Goal: Task Accomplishment & Management: Use online tool/utility

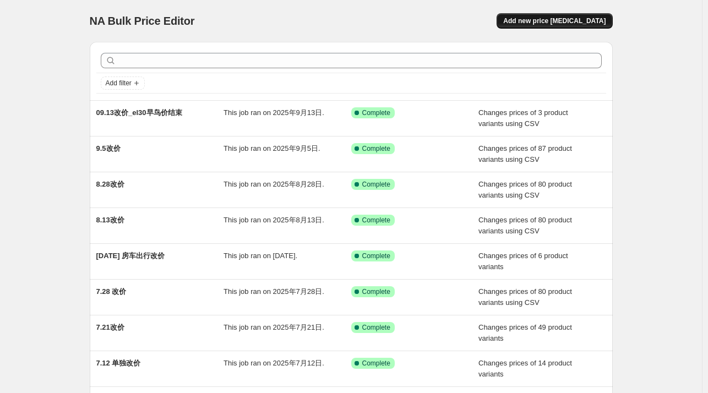
click at [587, 23] on span "Add new price [MEDICAL_DATA]" at bounding box center [554, 21] width 102 height 9
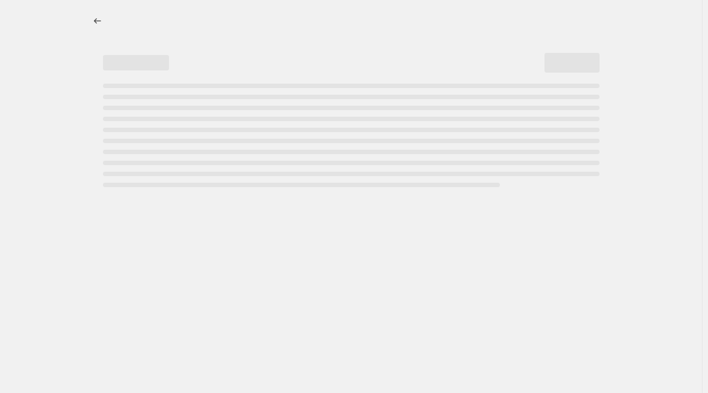
select select "percentage"
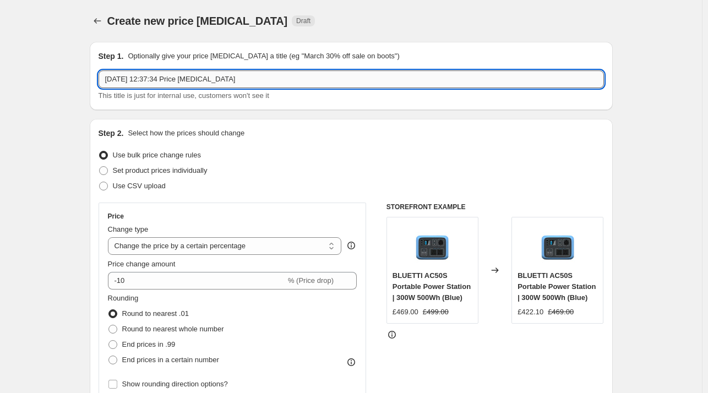
drag, startPoint x: 289, startPoint y: 79, endPoint x: 300, endPoint y: 77, distance: 11.1
click at [289, 79] on input "2025年9月25日 12:37:34 Price change job" at bounding box center [352, 79] width 506 height 18
drag, startPoint x: 345, startPoint y: 74, endPoint x: 44, endPoint y: 78, distance: 300.7
type input "9"
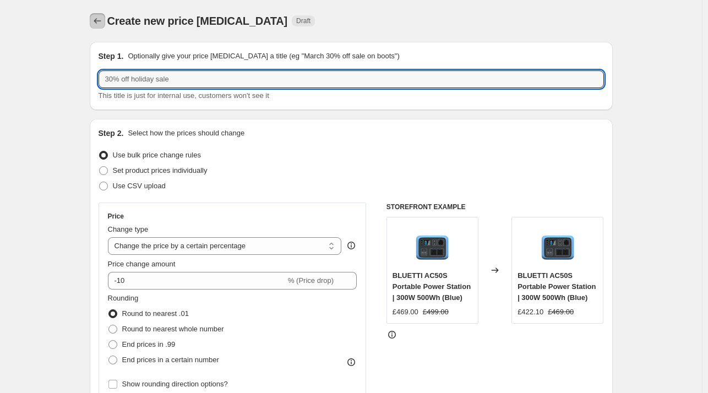
click at [101, 21] on icon "Price change jobs" at bounding box center [97, 21] width 7 height 6
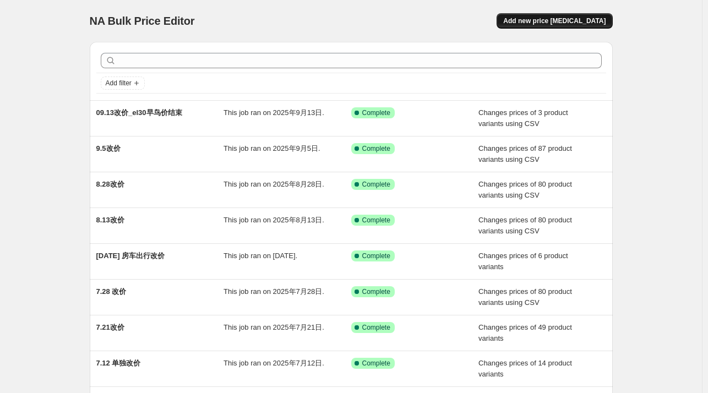
click at [567, 21] on span "Add new price change job" at bounding box center [554, 21] width 102 height 9
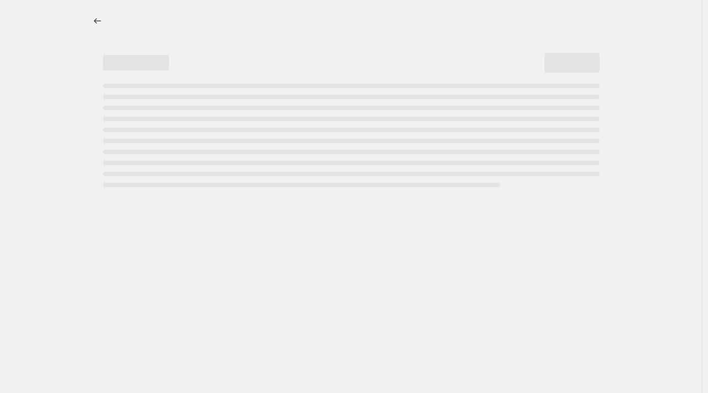
select select "percentage"
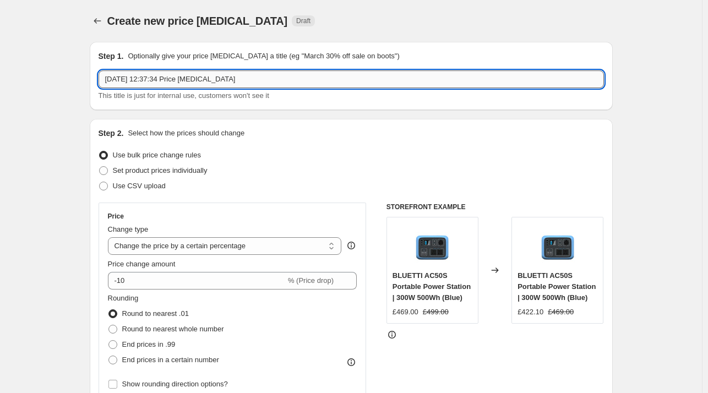
drag, startPoint x: 174, startPoint y: 78, endPoint x: 227, endPoint y: 80, distance: 52.9
click at [174, 78] on input "2025年9月25日 12:37:34 Price change job" at bounding box center [352, 79] width 506 height 18
drag, startPoint x: 290, startPoint y: 79, endPoint x: 74, endPoint y: 93, distance: 216.3
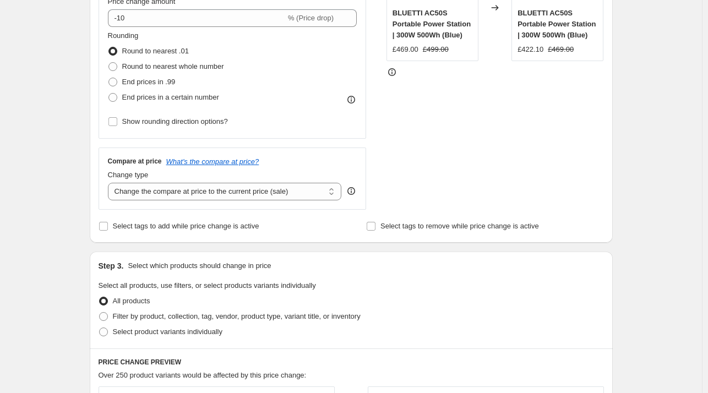
scroll to position [110, 0]
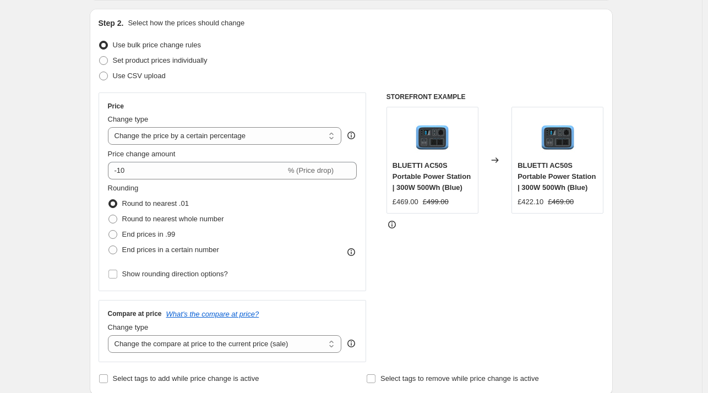
type input "25.9.26 周年庆结束改为日常到手价"
click at [99, 76] on div "Step 2. Select how the prices should change Use bulk price change rules Set pro…" at bounding box center [351, 202] width 523 height 387
click at [106, 76] on span at bounding box center [103, 76] width 9 height 9
click at [100, 72] on input "Use CSV upload" at bounding box center [99, 72] width 1 height 1
radio input "true"
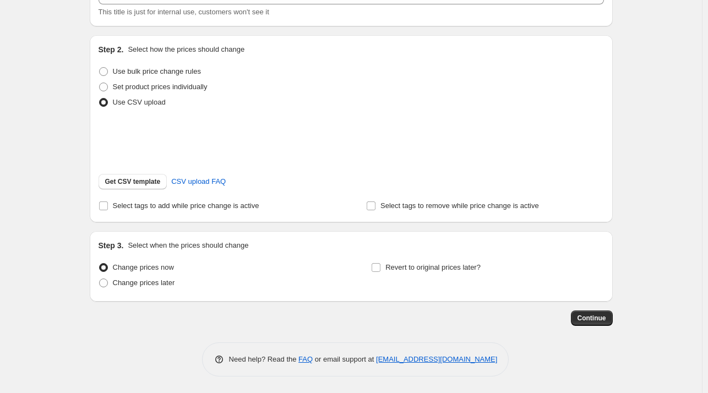
scroll to position [98, 0]
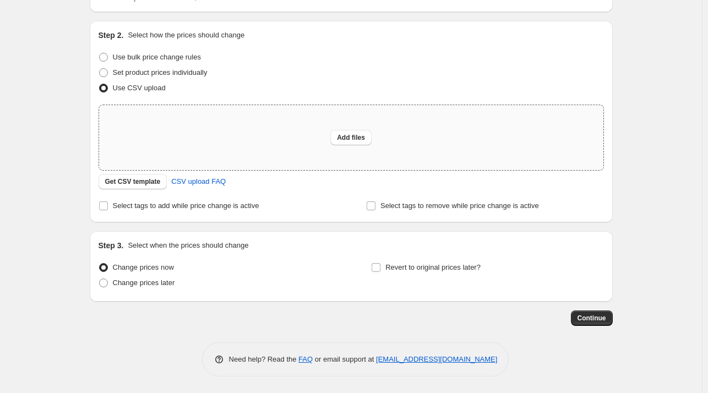
click at [181, 135] on div "Add files" at bounding box center [351, 137] width 504 height 65
type input "C:\fakepath\csv_template_user_11155.csv-0926csv.csv"
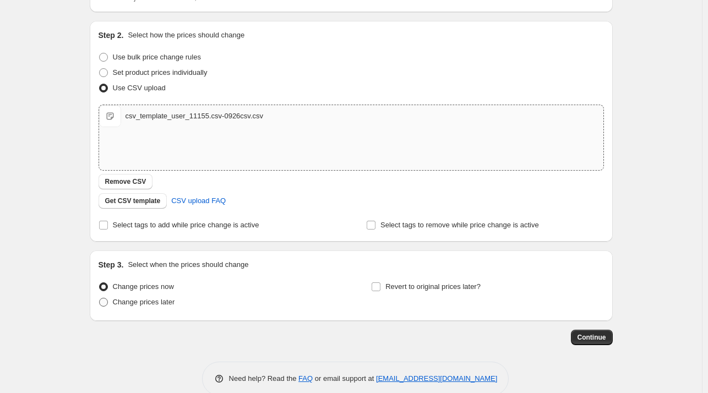
click at [155, 303] on span "Change prices later" at bounding box center [144, 302] width 62 height 8
click at [100, 298] on input "Change prices later" at bounding box center [99, 298] width 1 height 1
radio input "true"
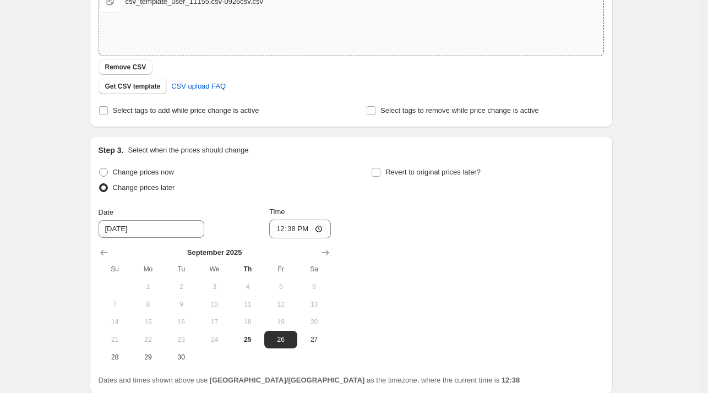
scroll to position [306, 0]
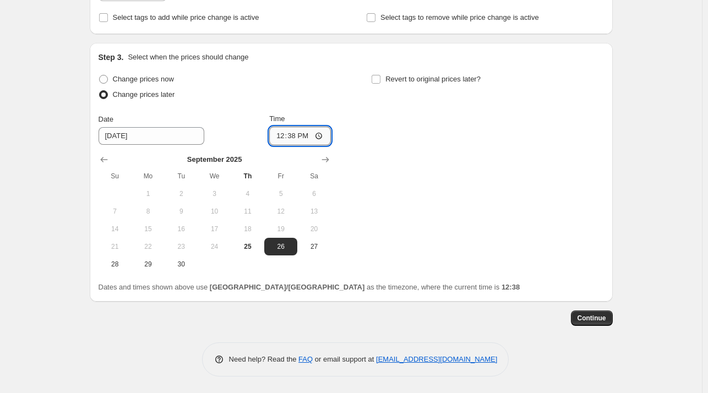
click at [291, 137] on input "12:38" at bounding box center [300, 136] width 62 height 19
type input "10:00"
click at [593, 319] on span "Continue" at bounding box center [592, 318] width 29 height 9
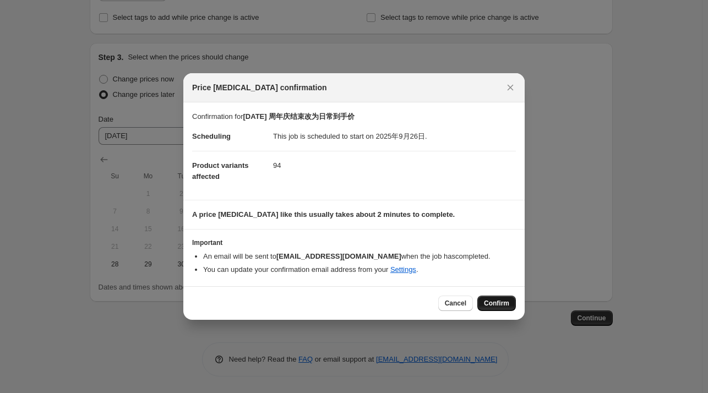
click at [490, 302] on span "Confirm" at bounding box center [496, 303] width 25 height 9
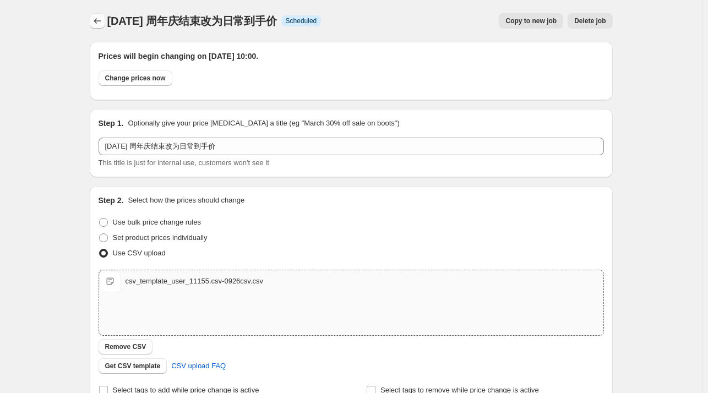
click at [102, 23] on icon "Price change jobs" at bounding box center [97, 20] width 11 height 11
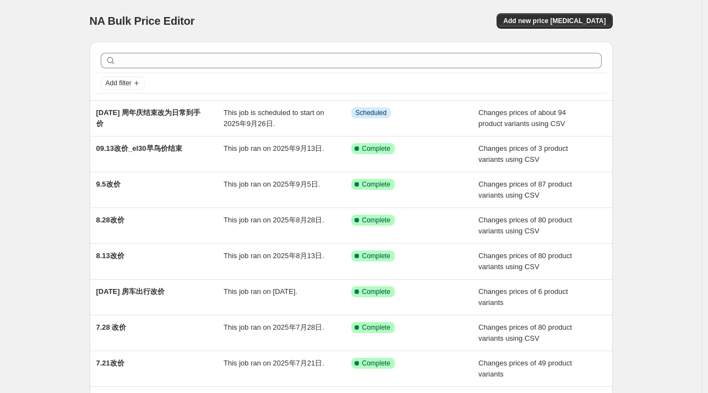
click at [656, 177] on div "NA Bulk Price Editor. This page is ready NA Bulk Price Editor Add new price cha…" at bounding box center [351, 283] width 702 height 567
